Goal: Use online tool/utility: Utilize a website feature to perform a specific function

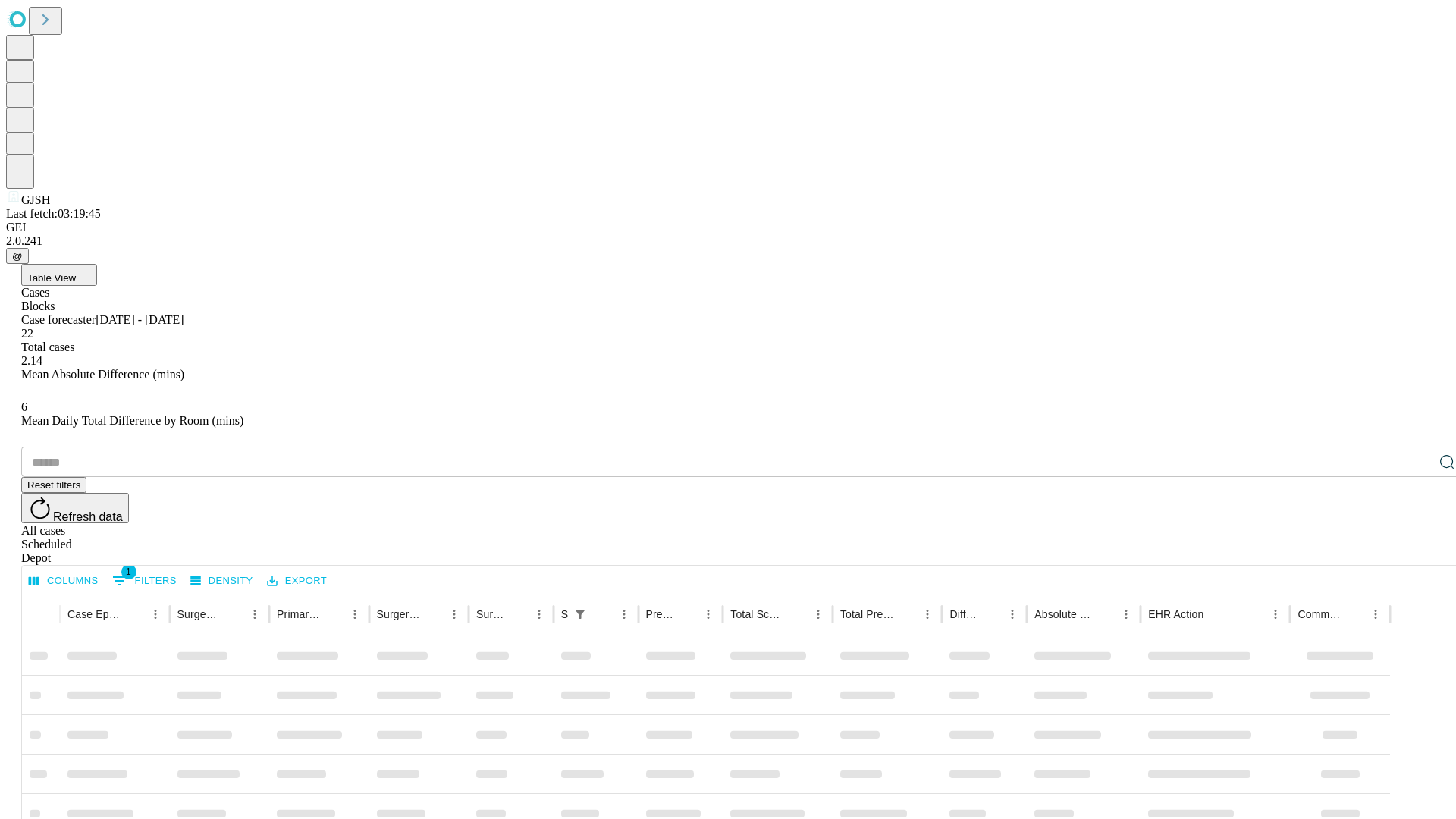
click at [76, 272] on span "Table View" at bounding box center [51, 278] width 48 height 11
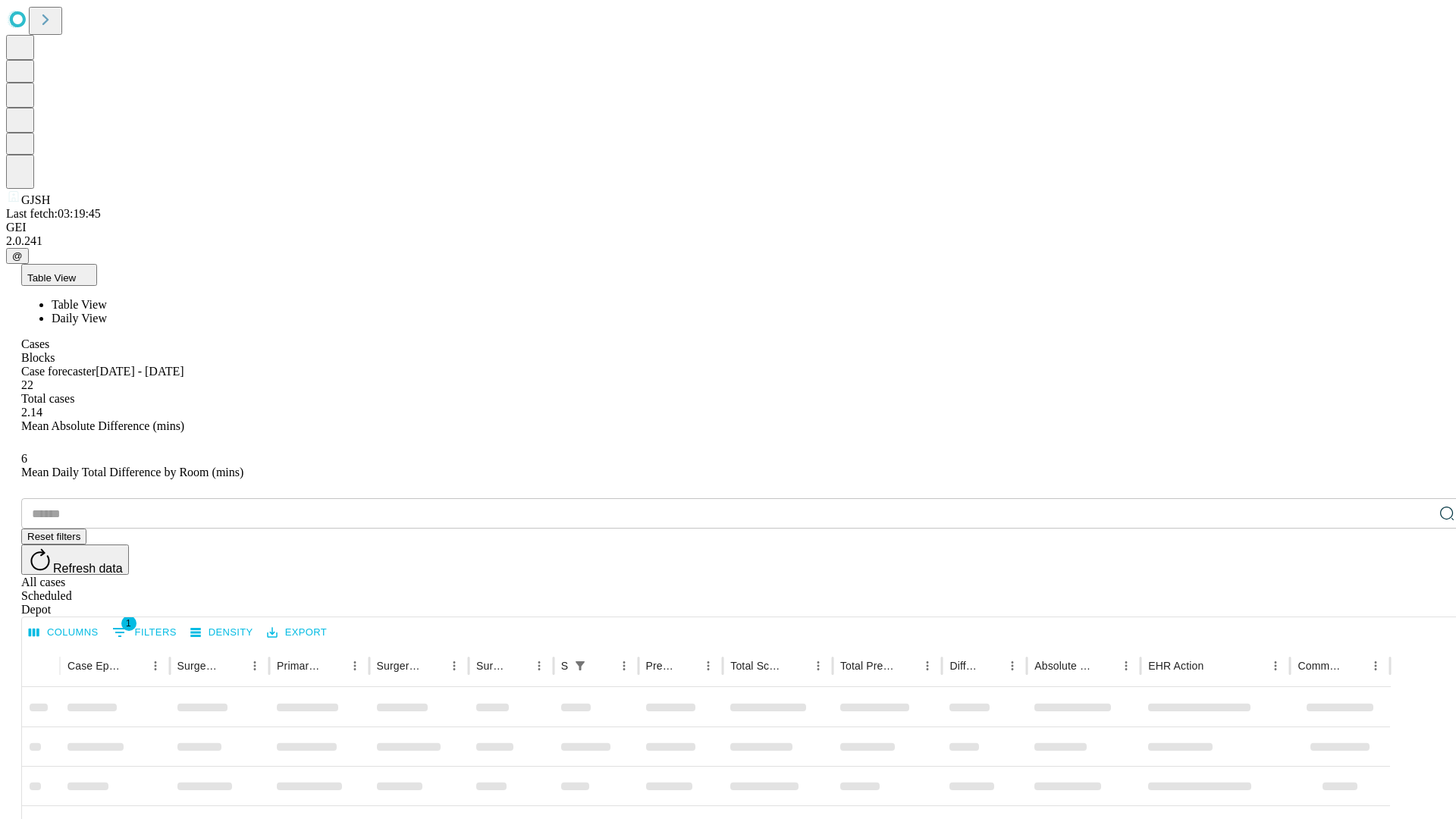
click at [107, 312] on span "Daily View" at bounding box center [79, 318] width 55 height 13
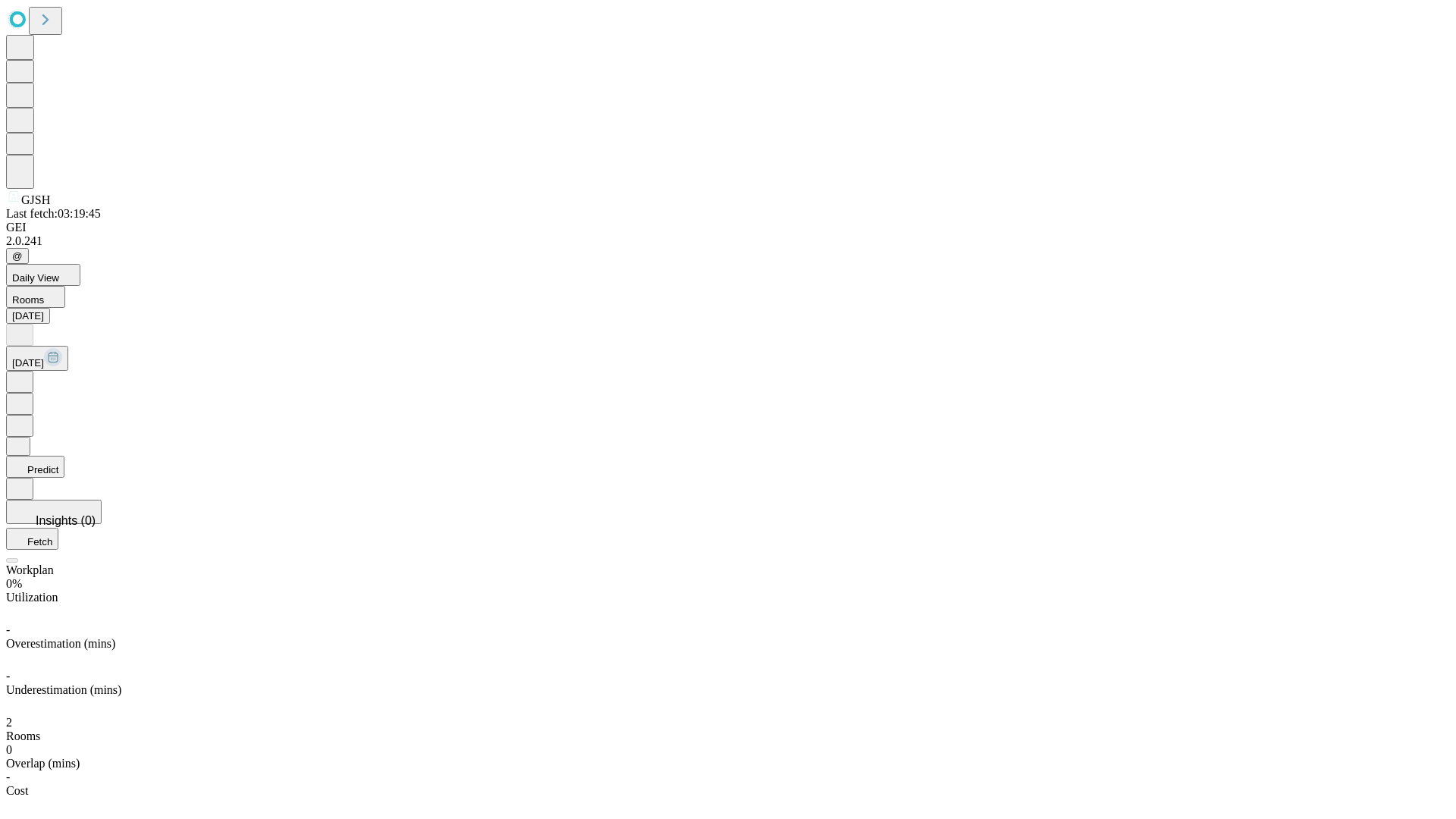
click at [65, 456] on button "Predict" at bounding box center [36, 467] width 58 height 22
